Goal: Task Accomplishment & Management: Use online tool/utility

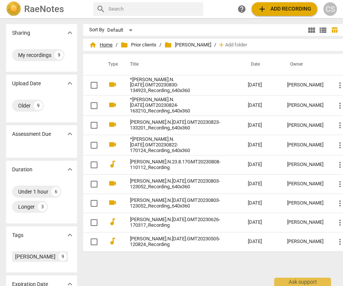
click at [110, 46] on span "home Home" at bounding box center [100, 45] width 23 height 8
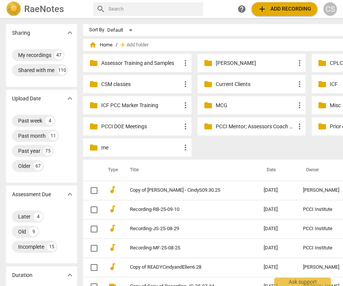
click at [225, 85] on p "Current Clients" at bounding box center [256, 84] width 80 height 8
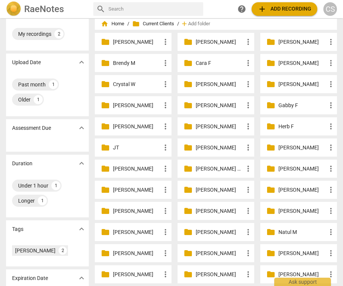
scroll to position [29, 0]
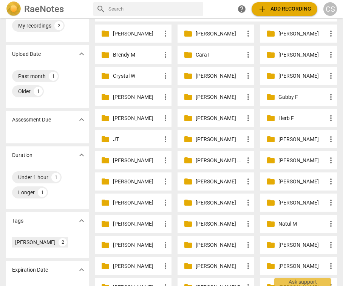
click at [205, 202] on p "[PERSON_NAME]" at bounding box center [220, 203] width 48 height 8
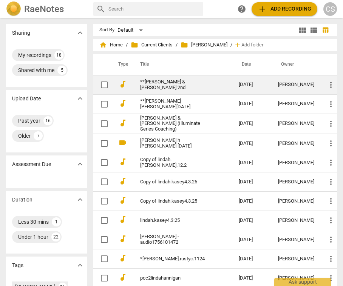
click at [171, 80] on link "**[PERSON_NAME] & [PERSON_NAME] 2nd" at bounding box center [175, 84] width 71 height 11
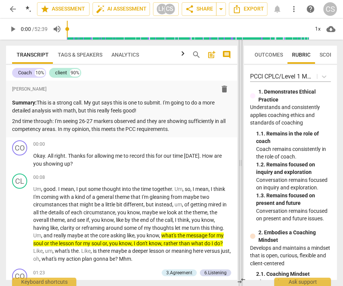
drag, startPoint x: 171, startPoint y: 160, endPoint x: 244, endPoint y: 164, distance: 72.6
click at [243, 164] on span at bounding box center [240, 163] width 5 height 247
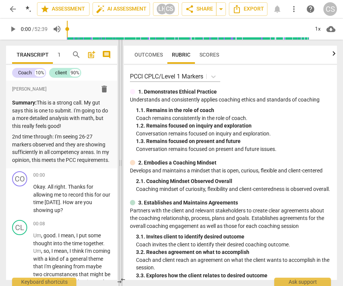
drag, startPoint x: 243, startPoint y: 165, endPoint x: 120, endPoint y: 167, distance: 122.8
click at [120, 168] on span at bounding box center [120, 163] width 5 height 247
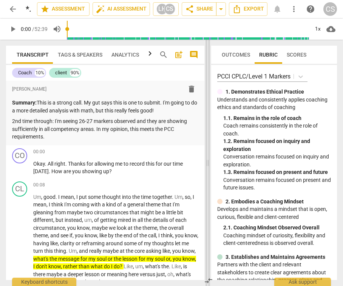
drag, startPoint x: 120, startPoint y: 167, endPoint x: 206, endPoint y: 174, distance: 86.0
click at [208, 174] on span at bounding box center [207, 163] width 5 height 247
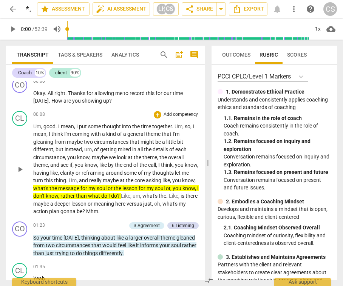
scroll to position [79, 0]
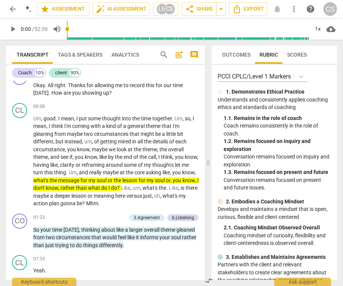
click at [162, 55] on span "search" at bounding box center [163, 54] width 9 height 9
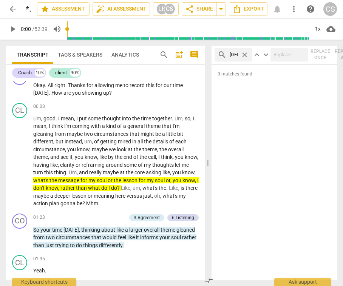
scroll to position [0, 1]
type input "[DEMOGRAPHIC_DATA]"
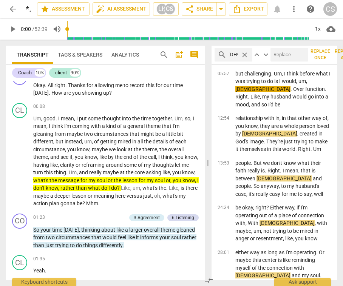
scroll to position [0, 0]
click at [12, 9] on span "arrow_back" at bounding box center [12, 9] width 9 height 9
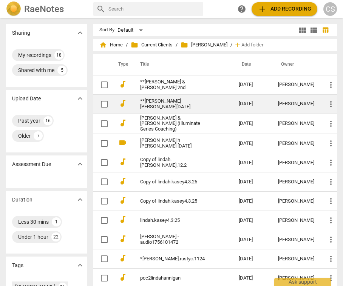
click at [213, 104] on td "**[PERSON_NAME] [PERSON_NAME][DATE]" at bounding box center [182, 103] width 102 height 19
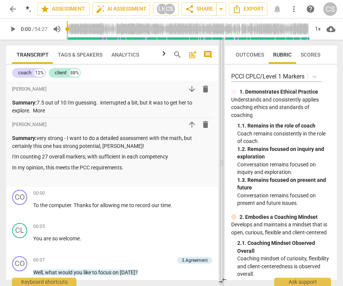
drag, startPoint x: 171, startPoint y: 164, endPoint x: 222, endPoint y: 163, distance: 50.6
click at [222, 163] on span at bounding box center [221, 163] width 5 height 247
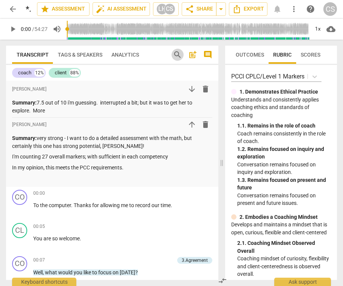
click at [176, 53] on span "search" at bounding box center [177, 54] width 9 height 9
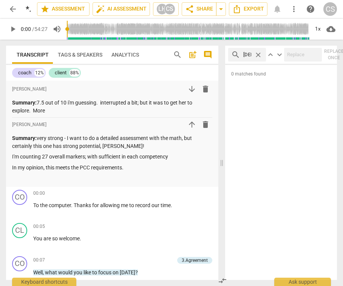
scroll to position [0, 1]
type input "[DEMOGRAPHIC_DATA]"
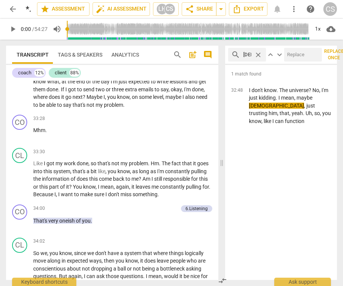
scroll to position [5185, 0]
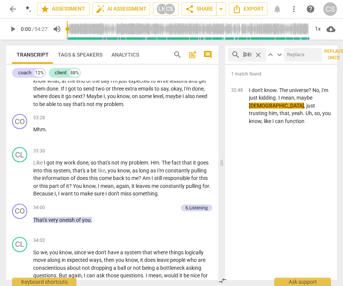
click at [258, 54] on span "close" at bounding box center [258, 55] width 8 height 8
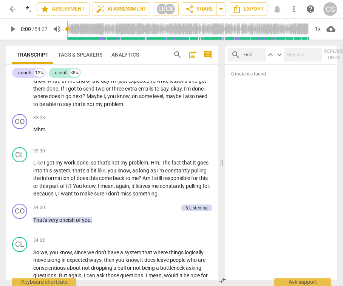
click at [251, 55] on input "text" at bounding box center [253, 55] width 20 height 12
type input "L"
type input "F"
type input "f"
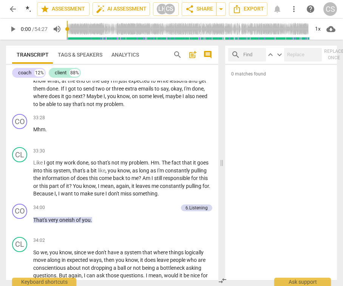
click at [293, 9] on span "more_vert" at bounding box center [293, 9] width 9 height 9
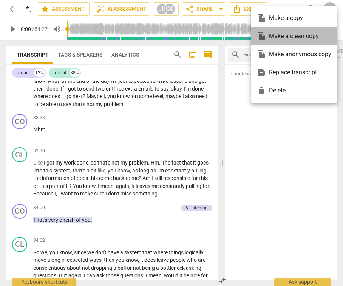
click at [289, 36] on div "file_copy Make a clean copy" at bounding box center [294, 36] width 74 height 18
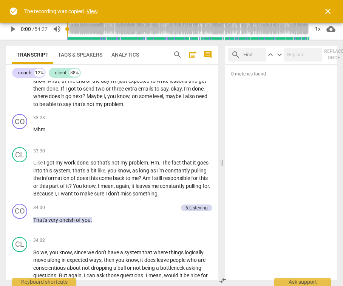
click at [92, 12] on link "View" at bounding box center [91, 11] width 11 height 6
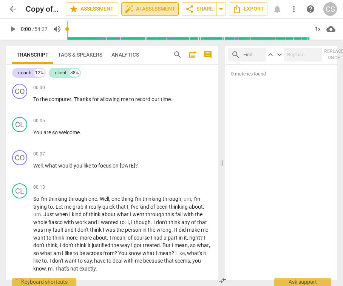
click at [154, 11] on span "auto_fix_high AI Assessment" at bounding box center [150, 9] width 51 height 9
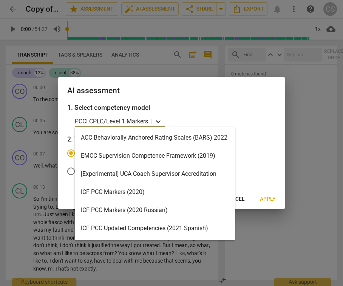
click at [160, 121] on icon at bounding box center [158, 121] width 5 height 3
click at [127, 190] on div "ICF PCC Markers (2020)" at bounding box center [155, 192] width 160 height 18
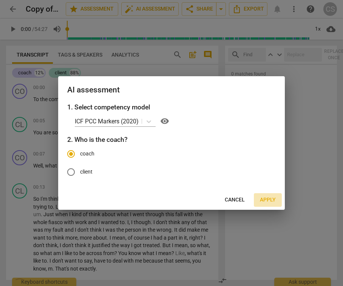
click at [270, 199] on span "Apply" at bounding box center [268, 200] width 16 height 8
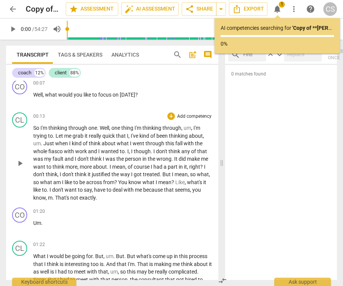
scroll to position [73, 0]
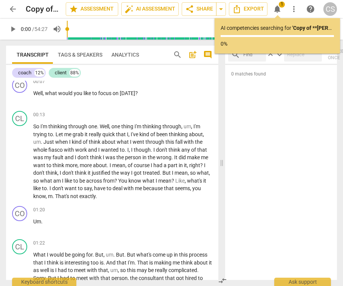
click at [12, 9] on span "arrow_back" at bounding box center [12, 9] width 9 height 9
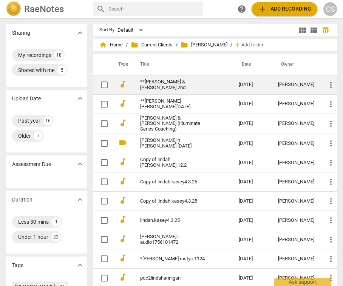
click at [156, 82] on link "**[PERSON_NAME] & [PERSON_NAME] 2nd" at bounding box center [175, 84] width 71 height 11
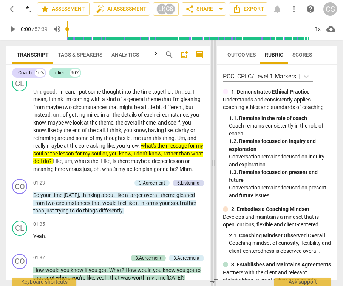
scroll to position [98, 0]
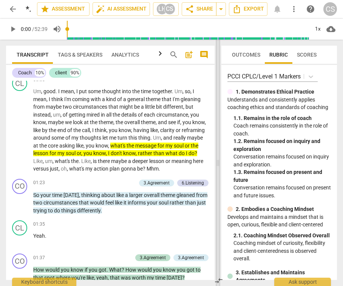
drag, startPoint x: 171, startPoint y: 165, endPoint x: 218, endPoint y: 166, distance: 46.9
click at [218, 166] on span at bounding box center [218, 163] width 5 height 247
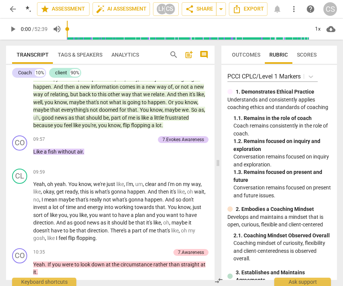
scroll to position [1331, 0]
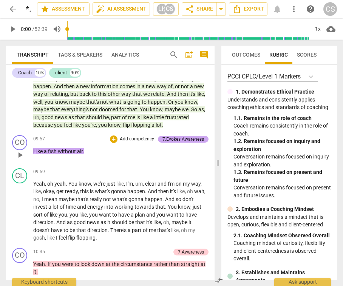
click at [171, 143] on div "7.Evokes Awareness" at bounding box center [183, 139] width 42 height 7
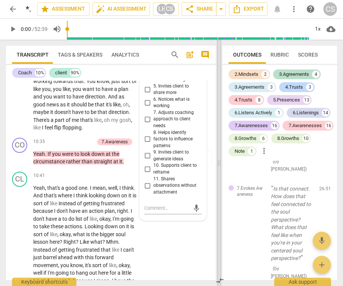
scroll to position [5482, 0]
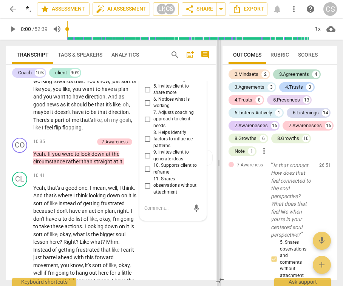
drag, startPoint x: 149, startPoint y: 164, endPoint x: 219, endPoint y: 164, distance: 69.5
click at [219, 164] on span at bounding box center [219, 163] width 5 height 247
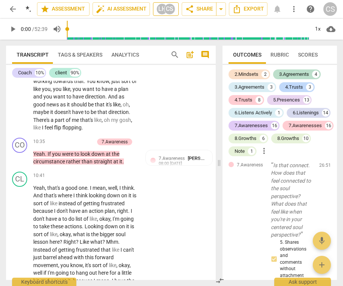
click at [167, 8] on div "CS" at bounding box center [169, 8] width 11 height 11
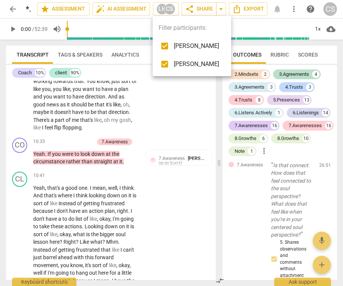
click at [165, 46] on input "checkbox" at bounding box center [165, 46] width 18 height 18
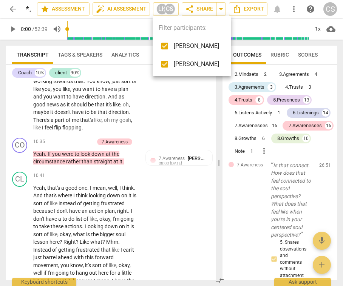
checkbox input "false"
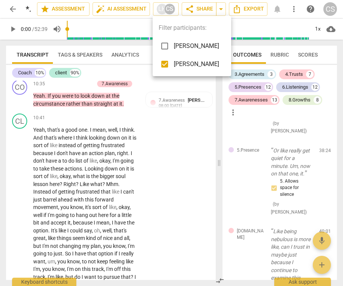
scroll to position [3277, 0]
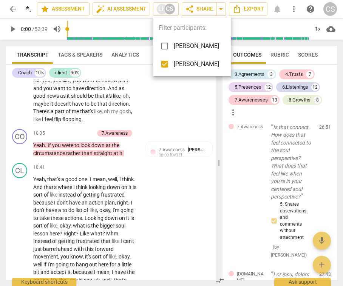
click at [169, 169] on div at bounding box center [171, 143] width 343 height 286
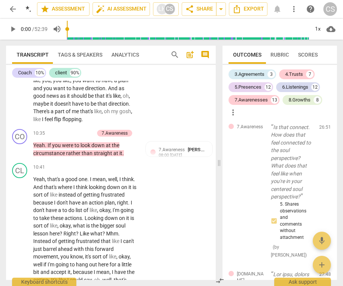
click at [169, 158] on div "08:00 [DATE]" at bounding box center [170, 155] width 23 height 5
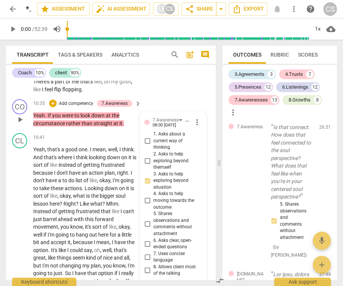
scroll to position [2100, 0]
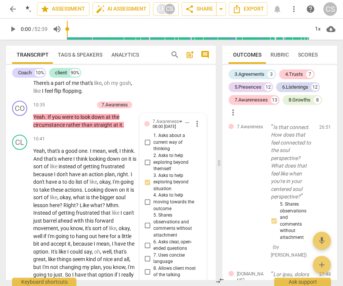
click at [185, 98] on div "CL play_arrow pause 09:59 + Add competency keyboard_arrow_right Yeah , oh yeah …" at bounding box center [111, 38] width 210 height 119
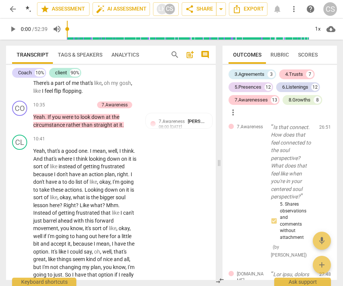
click at [13, 8] on span "arrow_back" at bounding box center [12, 9] width 9 height 9
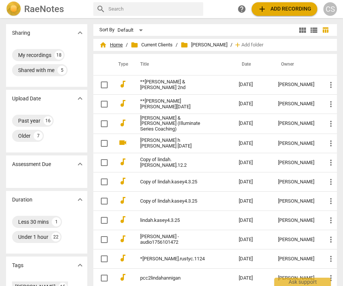
click at [114, 45] on span "home Home" at bounding box center [110, 45] width 23 height 8
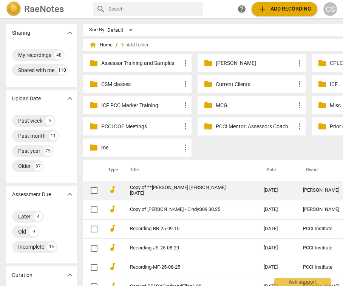
click at [191, 190] on link "Copy of **[PERSON_NAME] [PERSON_NAME][DATE]" at bounding box center [183, 190] width 107 height 11
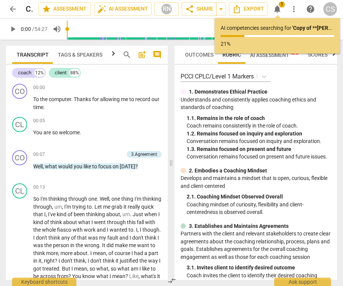
click at [14, 8] on span "arrow_back" at bounding box center [12, 9] width 9 height 9
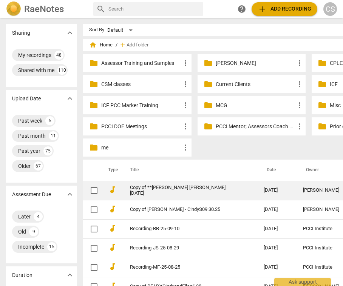
click at [180, 190] on link "Copy of **[PERSON_NAME] [PERSON_NAME][DATE]" at bounding box center [183, 190] width 107 height 11
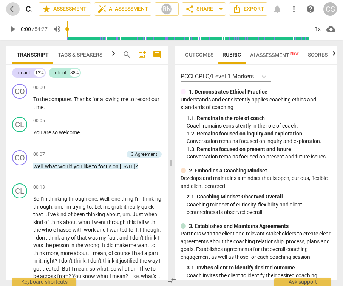
click at [12, 9] on span "arrow_back" at bounding box center [12, 9] width 9 height 9
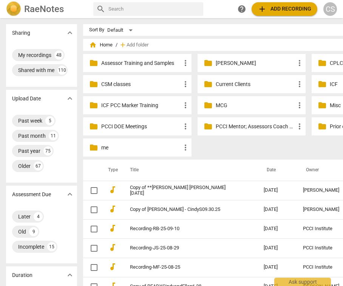
click at [221, 84] on p "Current Clients" at bounding box center [256, 84] width 80 height 8
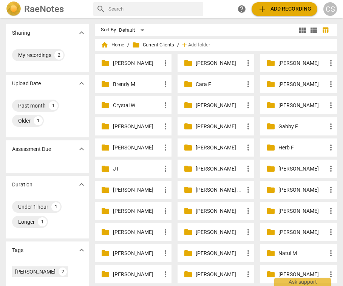
click at [117, 44] on span "home Home" at bounding box center [112, 45] width 23 height 8
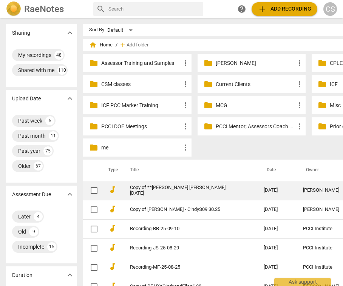
click at [225, 191] on link "Copy of **[PERSON_NAME] [PERSON_NAME][DATE]" at bounding box center [183, 190] width 107 height 11
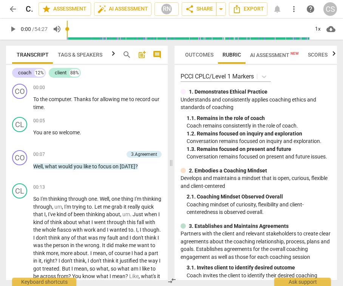
click at [293, 7] on span "more_vert" at bounding box center [293, 9] width 9 height 9
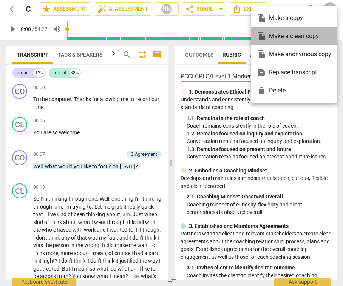
click at [295, 35] on div "file_copy Make a clean copy" at bounding box center [294, 36] width 74 height 18
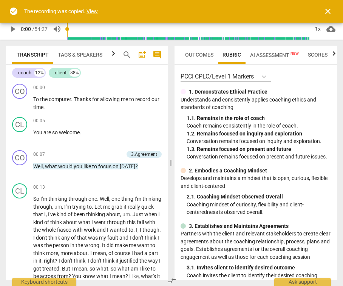
click at [94, 11] on link "View" at bounding box center [91, 11] width 11 height 6
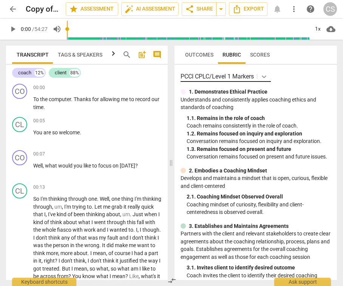
click at [265, 80] on icon at bounding box center [264, 77] width 8 height 8
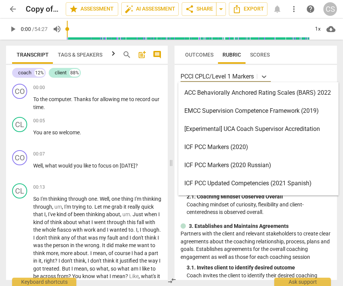
click at [222, 152] on div "ICF PCC Markers (2020)" at bounding box center [258, 147] width 160 height 18
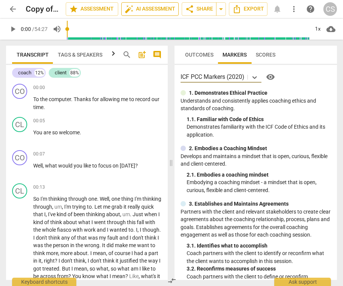
click at [151, 8] on span "auto_fix_high AI Assessment" at bounding box center [150, 9] width 51 height 9
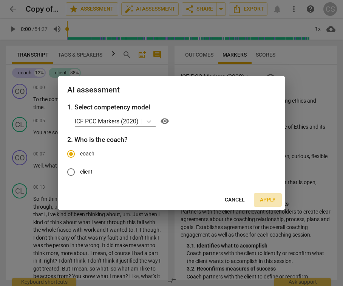
click at [268, 201] on span "Apply" at bounding box center [268, 200] width 16 height 8
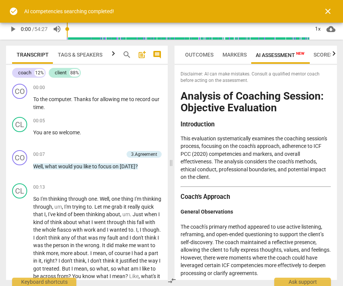
click at [326, 9] on span "close" at bounding box center [327, 11] width 9 height 9
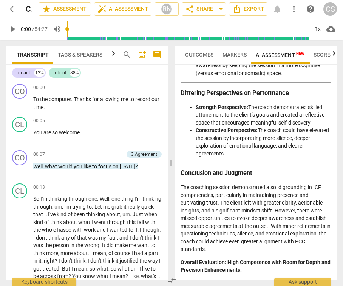
scroll to position [1760, 0]
click at [10, 10] on span "arrow_back" at bounding box center [12, 9] width 9 height 9
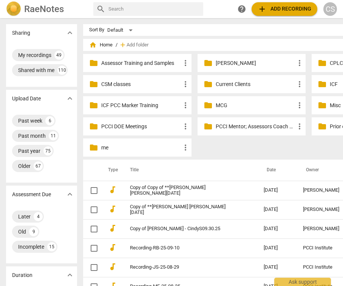
click at [219, 82] on p "Current Clients" at bounding box center [256, 84] width 80 height 8
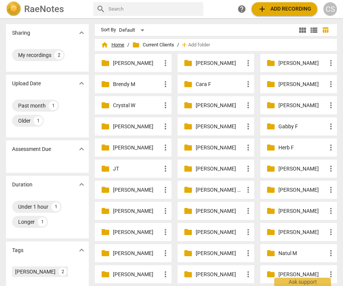
click at [116, 45] on span "home Home" at bounding box center [112, 45] width 23 height 8
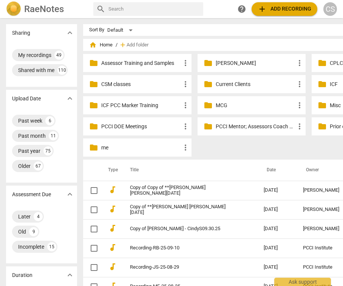
click at [220, 85] on p "Current Clients" at bounding box center [256, 84] width 80 height 8
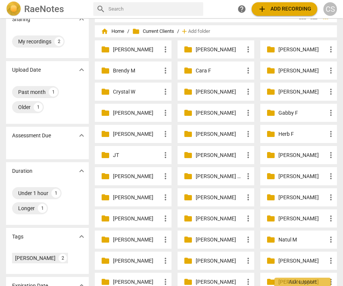
scroll to position [21, 0]
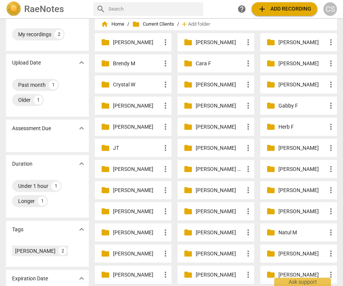
click at [202, 211] on p "[PERSON_NAME]" at bounding box center [220, 212] width 48 height 8
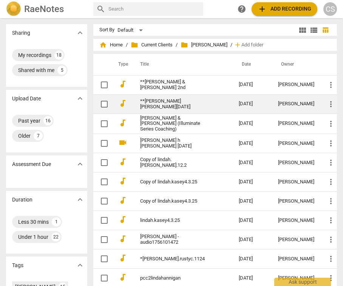
click at [177, 105] on link "**[PERSON_NAME] [PERSON_NAME][DATE]" at bounding box center [175, 104] width 71 height 11
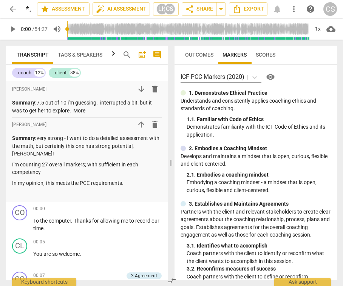
click at [295, 8] on span "more_vert" at bounding box center [293, 9] width 9 height 9
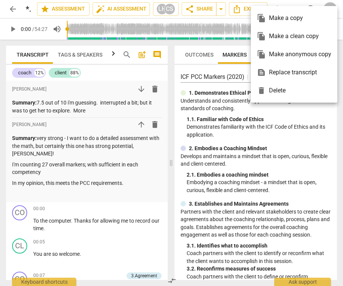
click at [292, 37] on div "file_copy Make a clean copy" at bounding box center [294, 36] width 74 height 18
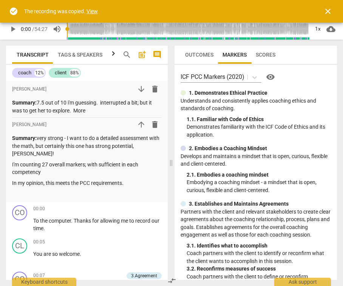
click at [93, 11] on link "View" at bounding box center [91, 11] width 11 height 6
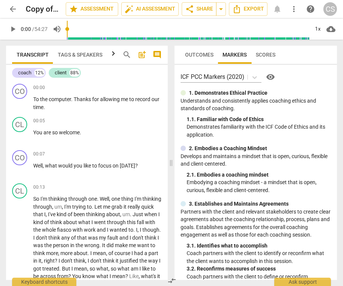
click at [126, 54] on span "search" at bounding box center [126, 54] width 9 height 9
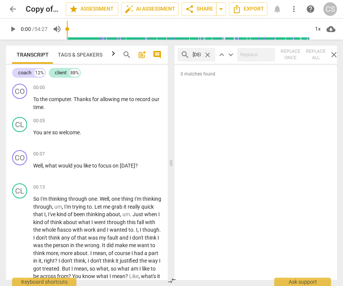
scroll to position [0, 1]
type input "[DEMOGRAPHIC_DATA]"
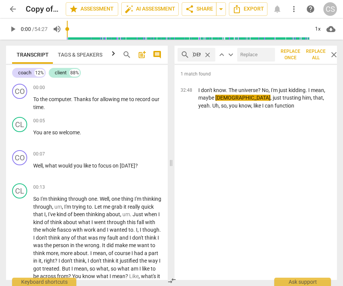
click at [11, 8] on span "arrow_back" at bounding box center [12, 9] width 9 height 9
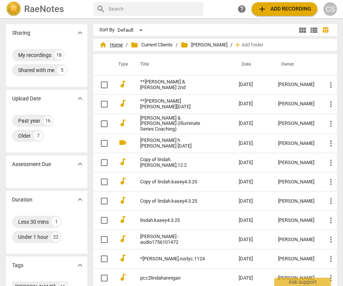
click at [117, 45] on span "home Home" at bounding box center [110, 45] width 23 height 8
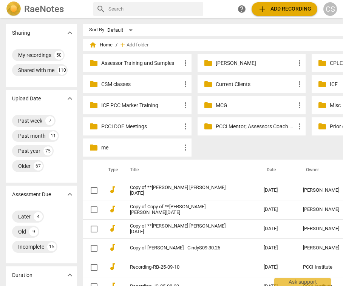
click at [223, 84] on p "Current Clients" at bounding box center [256, 84] width 80 height 8
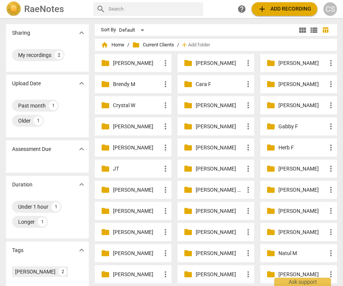
click at [205, 232] on p "[PERSON_NAME]" at bounding box center [220, 233] width 48 height 8
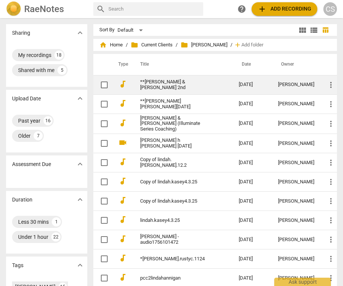
click at [207, 83] on link "**[PERSON_NAME] & [PERSON_NAME] 2nd" at bounding box center [175, 84] width 71 height 11
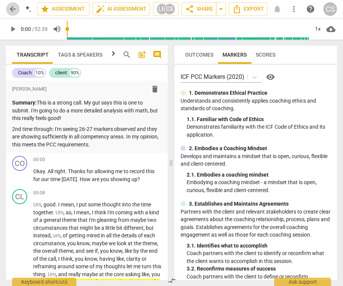
click at [14, 8] on span "arrow_back" at bounding box center [12, 9] width 9 height 9
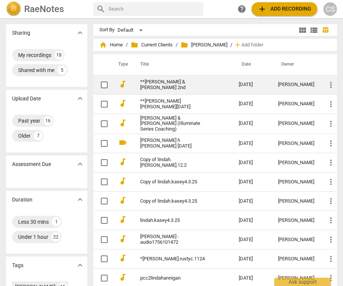
click at [171, 82] on link "**[PERSON_NAME] & [PERSON_NAME] 2nd" at bounding box center [175, 84] width 71 height 11
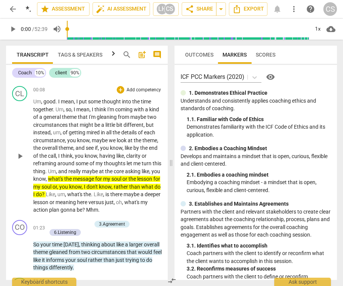
scroll to position [105, 0]
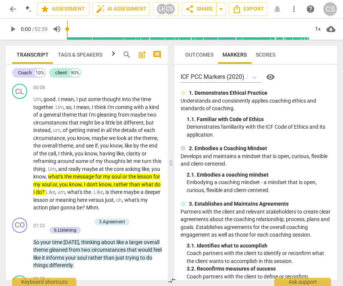
click at [12, 10] on span "arrow_back" at bounding box center [12, 9] width 9 height 9
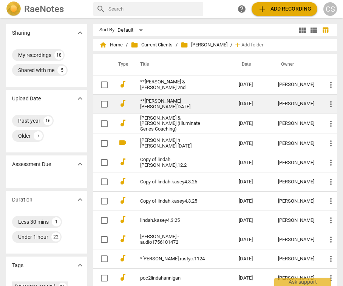
click at [162, 102] on link "**[PERSON_NAME] [PERSON_NAME][DATE]" at bounding box center [175, 104] width 71 height 11
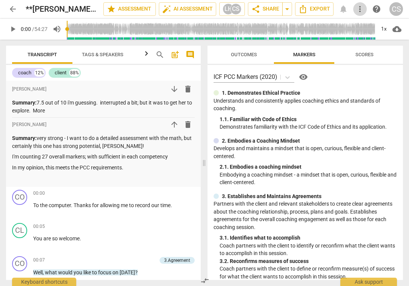
click at [343, 8] on span "more_vert" at bounding box center [360, 9] width 9 height 9
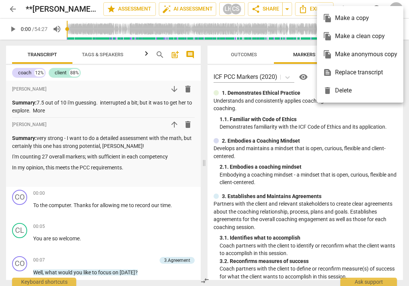
click at [343, 36] on div "file_copy Make a clean copy" at bounding box center [360, 36] width 74 height 18
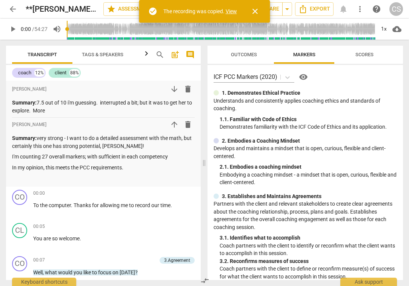
click at [233, 10] on link "View" at bounding box center [231, 11] width 11 height 6
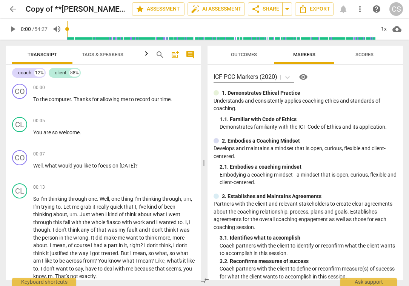
click at [12, 9] on span "arrow_back" at bounding box center [12, 9] width 9 height 9
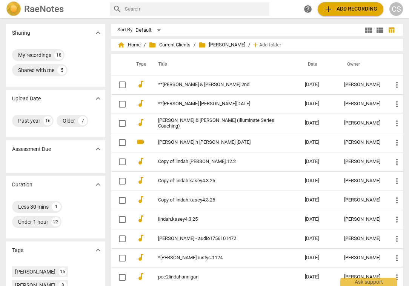
click at [135, 45] on span "home Home" at bounding box center [128, 45] width 23 height 8
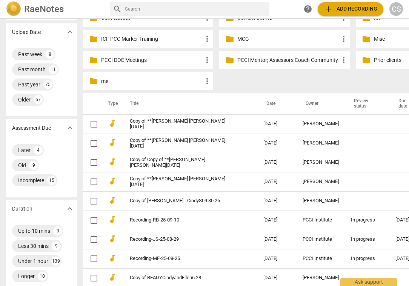
scroll to position [69, 0]
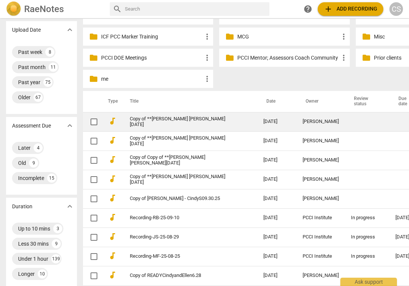
click at [234, 124] on link "Copy of **[PERSON_NAME] [PERSON_NAME][DATE]" at bounding box center [183, 121] width 107 height 11
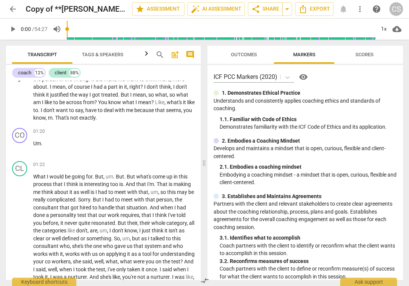
scroll to position [158, 0]
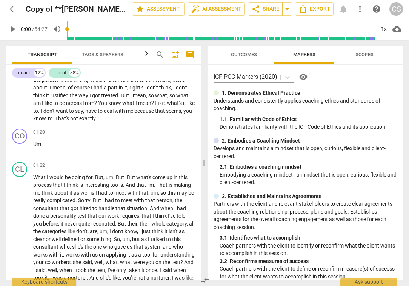
click at [159, 54] on span "search" at bounding box center [160, 54] width 9 height 9
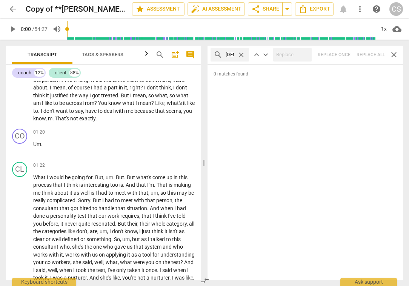
type input "[DEMOGRAPHIC_DATA]"
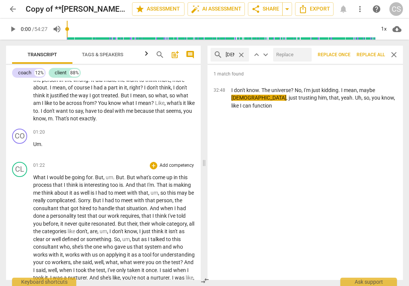
click at [105, 200] on span "I" at bounding box center [103, 201] width 3 height 6
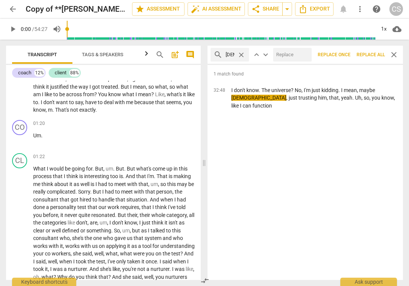
scroll to position [168, 0]
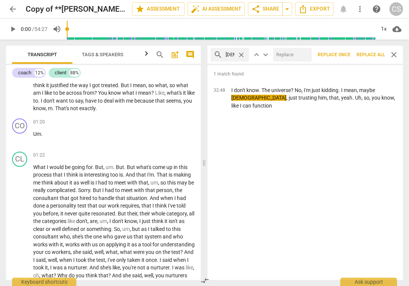
click at [343, 54] on span "close" at bounding box center [394, 54] width 9 height 9
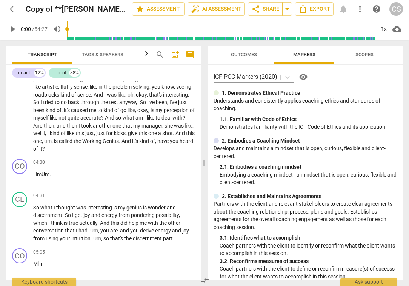
scroll to position [415, 0]
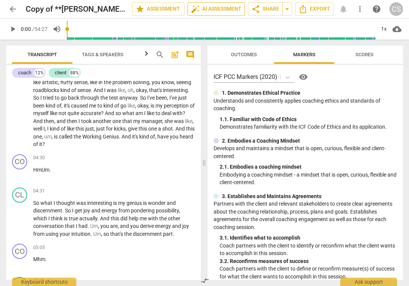
click at [219, 8] on span "auto_fix_high AI Assessment" at bounding box center [216, 9] width 51 height 9
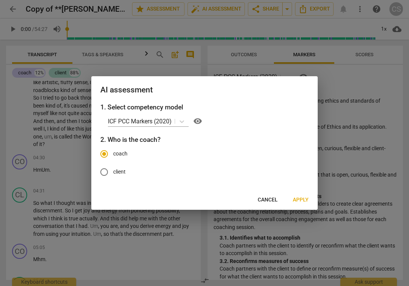
click at [299, 201] on span "Apply" at bounding box center [301, 200] width 16 height 8
